Goal: Task Accomplishment & Management: Use online tool/utility

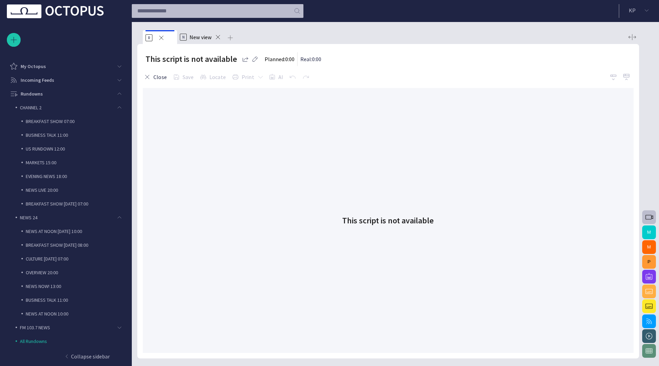
click at [152, 80] on button "Close" at bounding box center [156, 77] width 26 height 12
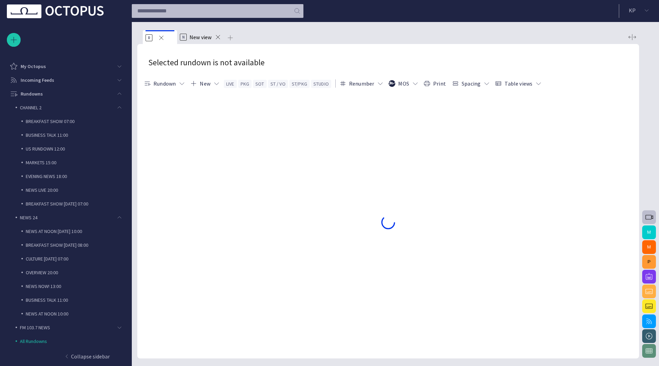
click at [161, 40] on span at bounding box center [161, 37] width 7 height 7
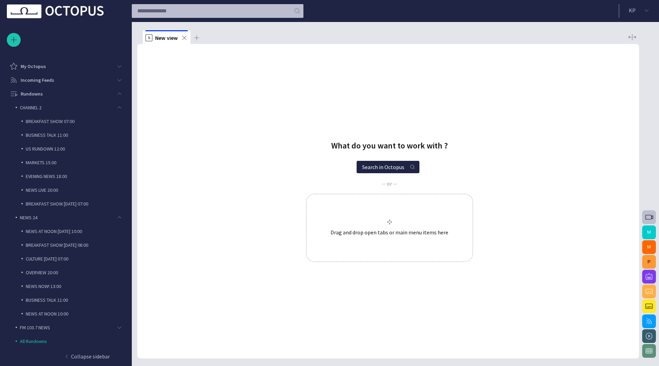
click at [71, 118] on p "BREAKFAST SHOW 07:00" at bounding box center [75, 121] width 99 height 7
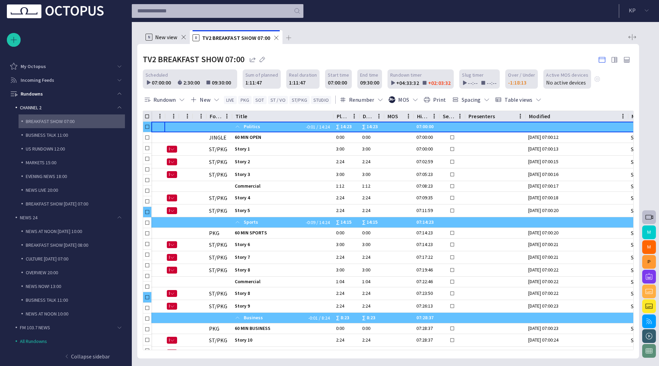
scroll to position [27, 0]
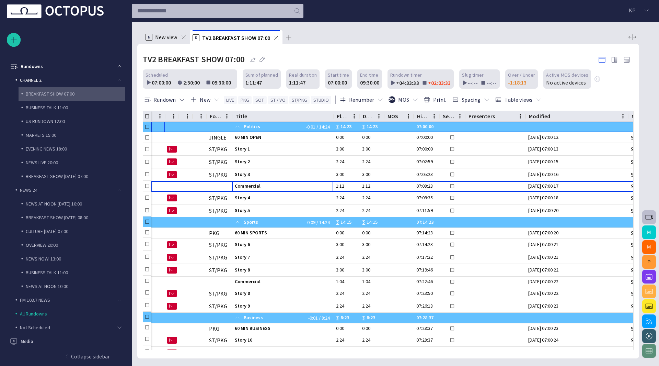
click at [243, 185] on span "Commercial" at bounding box center [283, 186] width 96 height 7
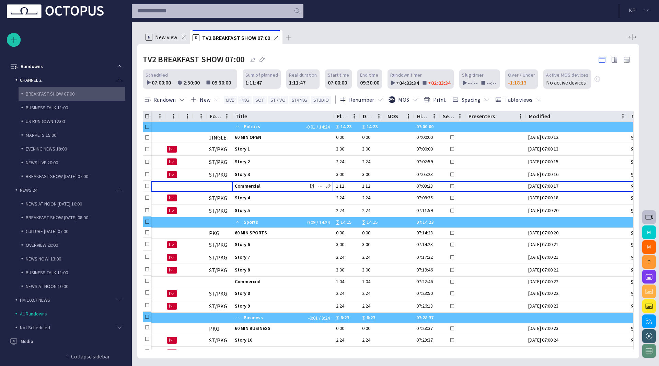
click at [243, 185] on span "Commercial" at bounding box center [283, 186] width 96 height 7
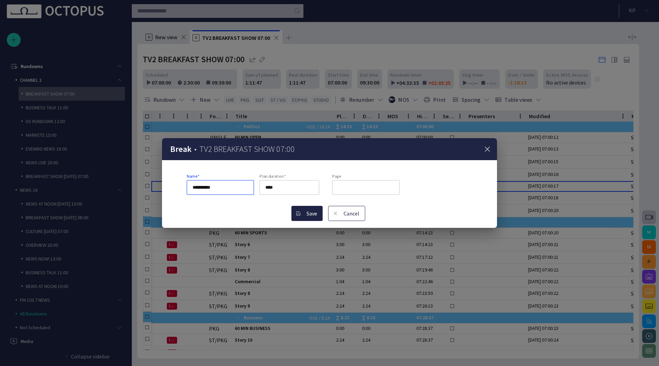
click at [348, 218] on button "Cancel" at bounding box center [346, 213] width 37 height 15
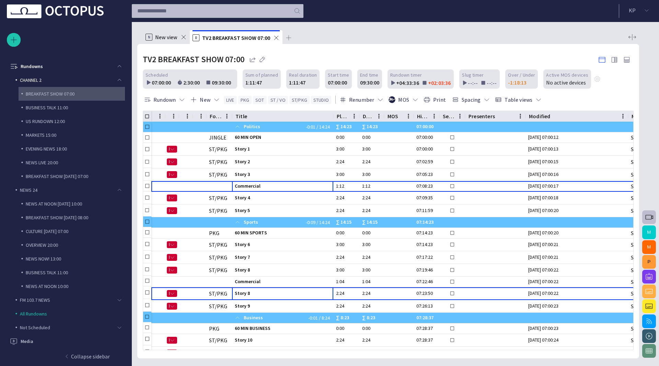
click at [266, 294] on span "Story 8" at bounding box center [283, 293] width 96 height 7
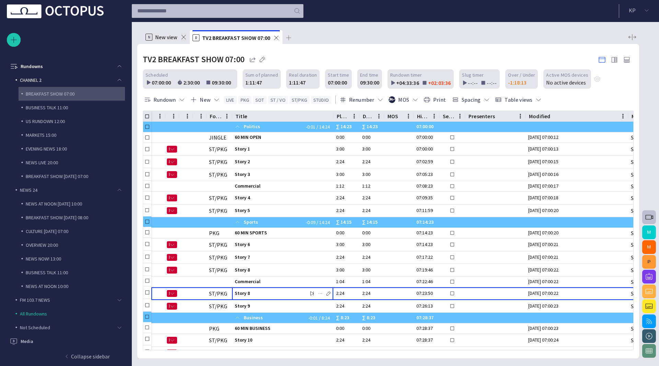
click at [266, 294] on span "Story 8" at bounding box center [283, 293] width 96 height 7
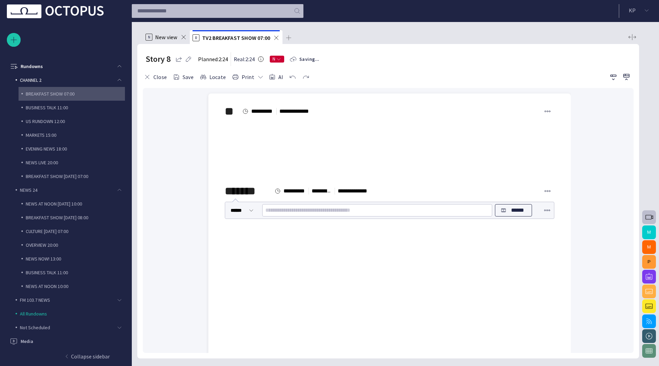
click at [265, 159] on div "﻿ ﻿ ﻿" at bounding box center [390, 151] width 330 height 66
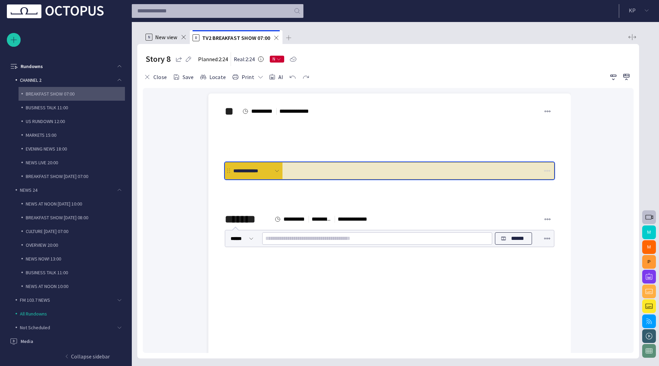
click at [272, 171] on div "**********" at bounding box center [253, 170] width 42 height 7
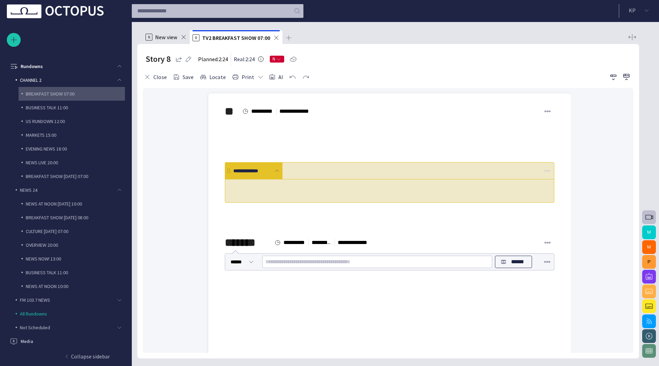
scroll to position [0, 0]
click at [271, 193] on textarea "*" at bounding box center [389, 191] width 316 height 7
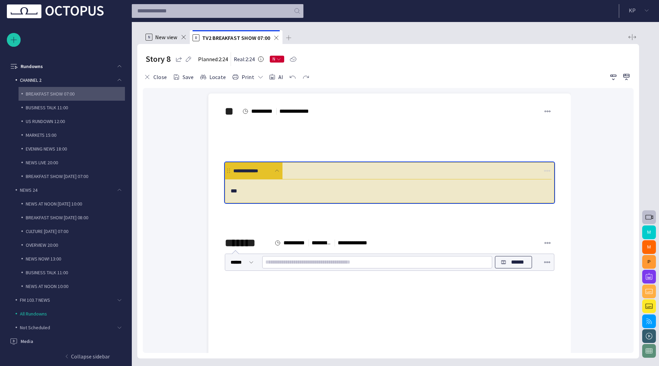
type textarea "***"
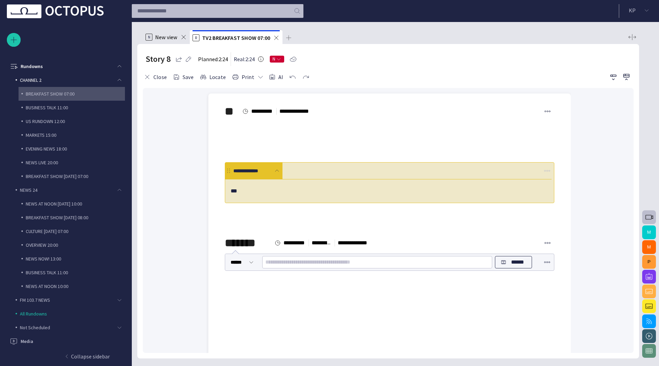
click at [278, 38] on span at bounding box center [276, 37] width 7 height 7
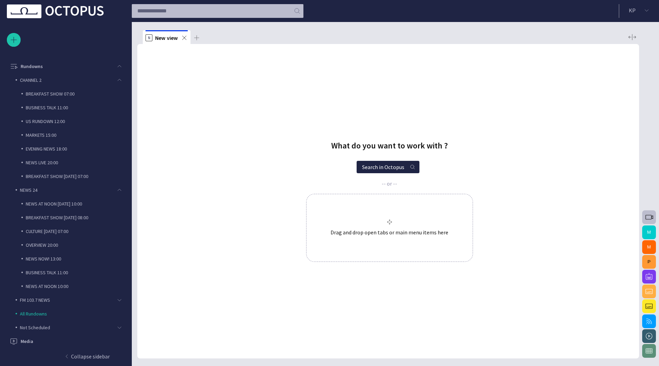
click at [120, 70] on div "Rundowns" at bounding box center [66, 66] width 118 height 14
